Goal: Task Accomplishment & Management: Use online tool/utility

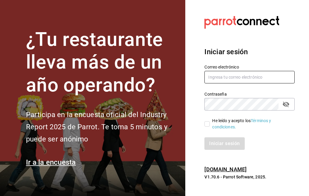
type input "[EMAIL_ADDRESS][DOMAIN_NAME]"
click at [205, 124] on input "He leído y acepto los Términos y condiciones." at bounding box center [206, 123] width 5 height 5
checkbox input "true"
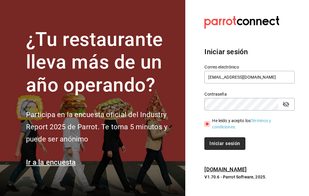
click at [216, 141] on font "Iniciar sesión" at bounding box center [224, 144] width 30 height 6
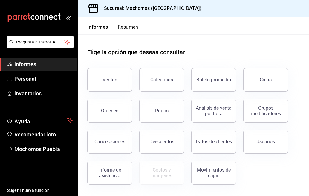
click at [126, 28] on font "Resumen" at bounding box center [128, 27] width 21 height 6
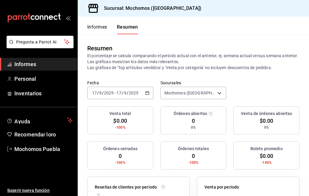
click at [147, 93] on icon "button" at bounding box center [147, 93] width 4 height 4
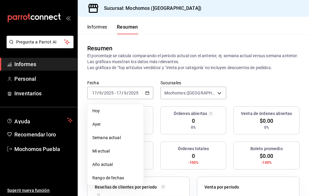
click at [96, 26] on font "Informes" at bounding box center [97, 27] width 20 height 6
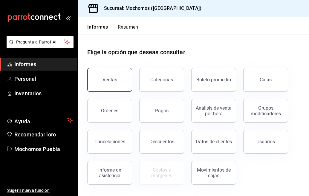
click at [113, 75] on button "Ventas" at bounding box center [109, 80] width 45 height 24
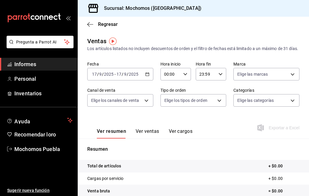
click at [145, 76] on icon "button" at bounding box center [147, 74] width 4 height 4
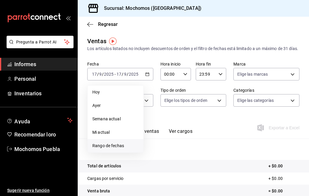
click at [118, 148] on font "Rango de fechas" at bounding box center [108, 146] width 32 height 5
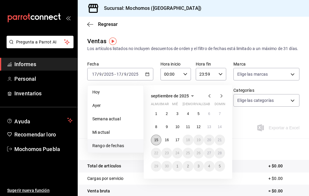
click at [154, 142] on font "15" at bounding box center [156, 140] width 4 height 4
click at [180, 146] on button "17" at bounding box center [177, 140] width 10 height 11
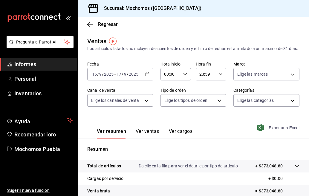
click at [273, 130] on font "Exportar a Excel" at bounding box center [283, 128] width 31 height 5
